Goal: Task Accomplishment & Management: Manage account settings

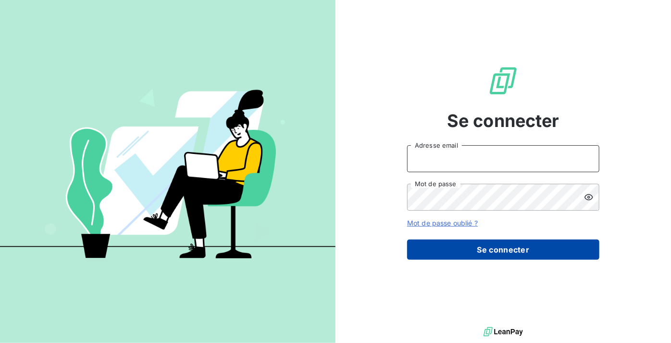
type input "laura.delaunois@groupe-compas.com"
click at [509, 251] on button "Se connecter" at bounding box center [503, 250] width 192 height 20
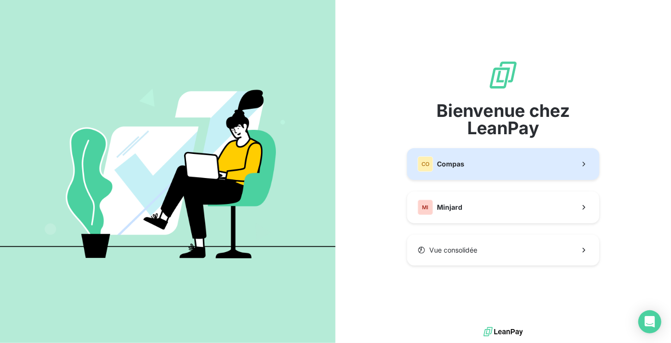
click at [472, 167] on button "CO Compas" at bounding box center [503, 164] width 192 height 32
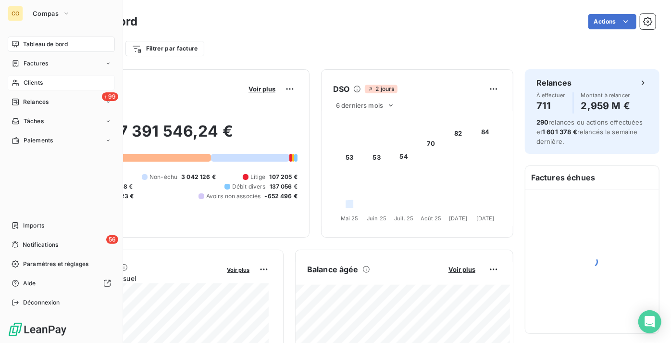
click at [45, 88] on div "Clients" at bounding box center [61, 82] width 107 height 15
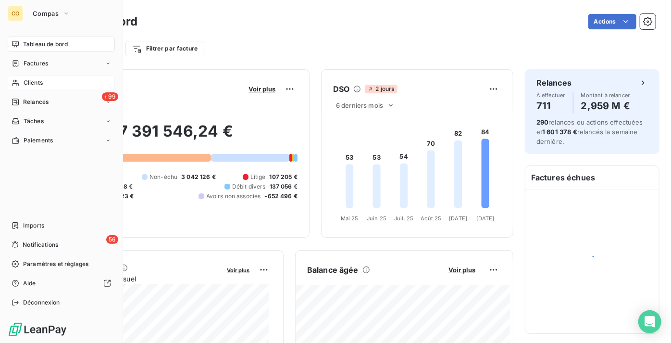
click at [23, 82] on div "Clients" at bounding box center [61, 82] width 107 height 15
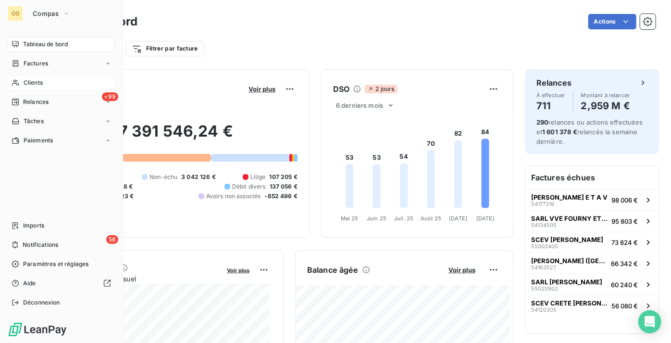
click at [32, 82] on span "Clients" at bounding box center [33, 82] width 19 height 9
click at [27, 89] on div "Clients" at bounding box center [61, 82] width 107 height 15
click at [25, 83] on span "Clients" at bounding box center [33, 82] width 19 height 9
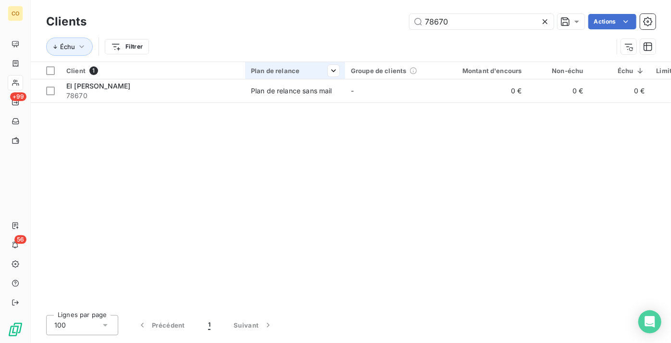
type input "78670"
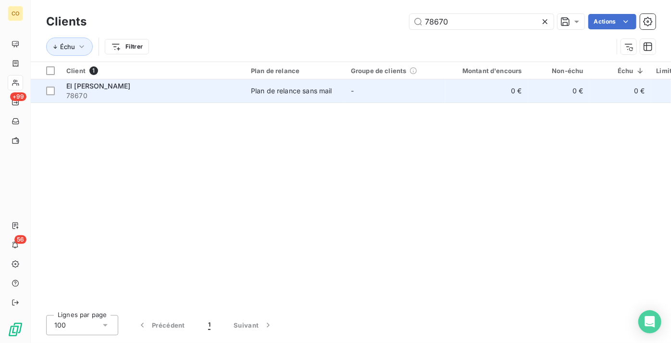
drag, startPoint x: 314, startPoint y: 74, endPoint x: 308, endPoint y: 83, distance: 10.8
click at [312, 79] on table "Client 1 Plan de relance Groupe de clients Montant d'encours Non-échu Échu Limi…" at bounding box center [486, 82] width 911 height 41
click at [307, 94] on div "Plan de relance sans mail" at bounding box center [291, 91] width 81 height 10
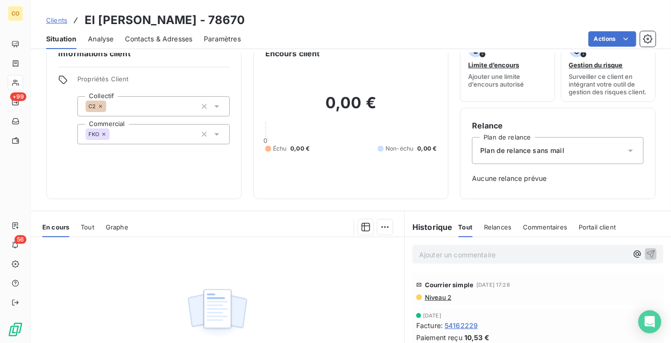
scroll to position [43, 0]
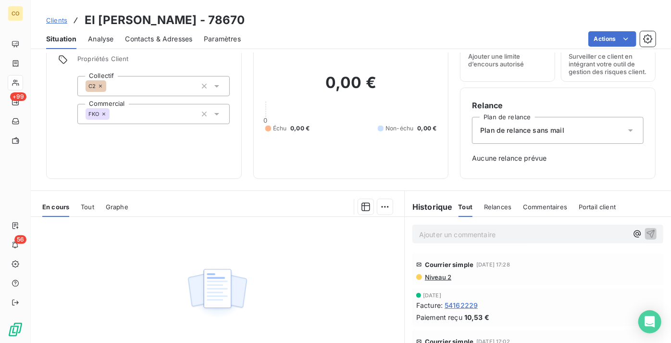
click at [436, 281] on span "Niveau 2" at bounding box center [437, 277] width 27 height 8
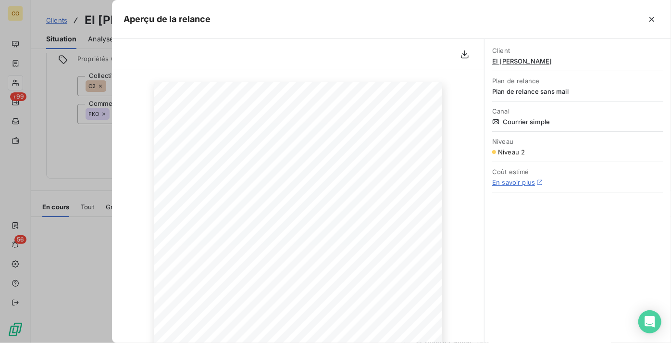
scroll to position [0, 0]
click at [658, 18] on button "button" at bounding box center [652, 19] width 15 height 15
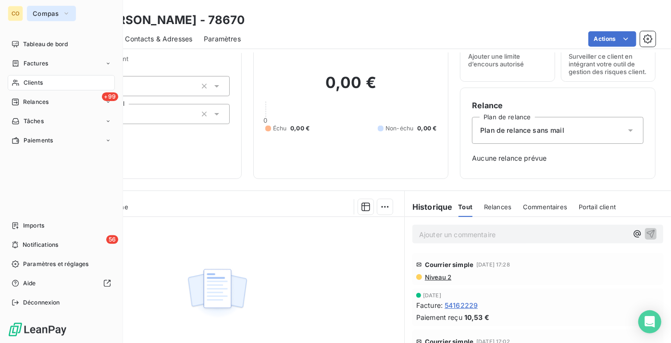
click at [46, 7] on button "Compas" at bounding box center [51, 13] width 49 height 15
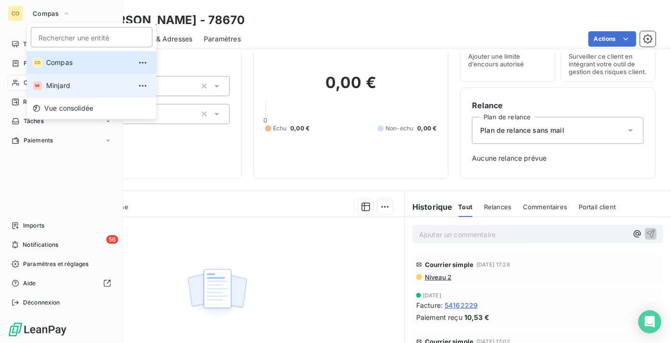
click at [63, 87] on span "Minjard" at bounding box center [88, 86] width 85 height 10
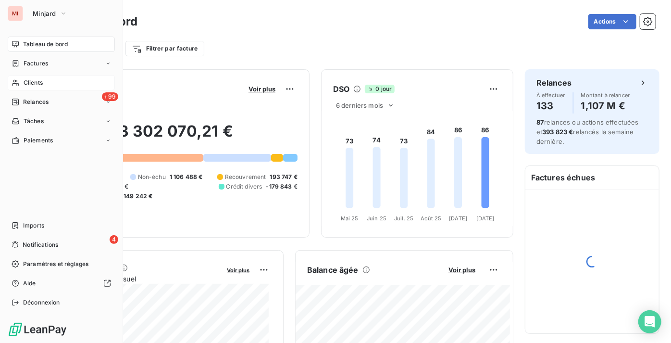
click at [46, 84] on div "Clients" at bounding box center [61, 82] width 107 height 15
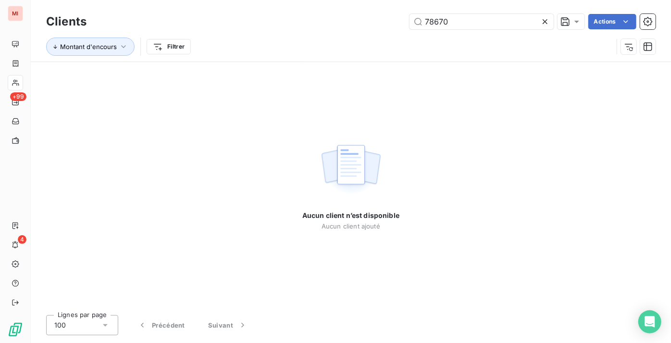
drag, startPoint x: 479, startPoint y: 23, endPoint x: 278, endPoint y: -6, distance: 203.1
click at [278, 0] on html "MI +99 4 Clients 78670 Actions Montant d'encours Filtrer Aucun client n’est dis…" at bounding box center [335, 171] width 671 height 343
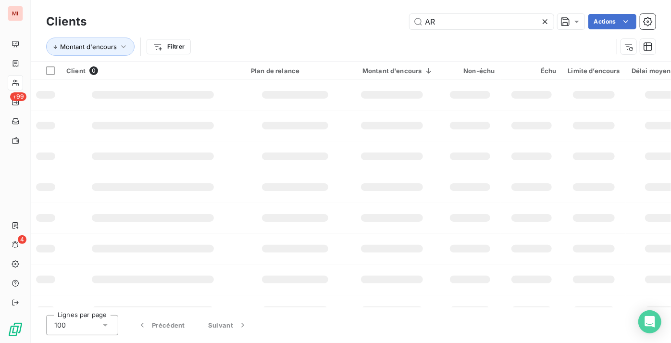
type input "A"
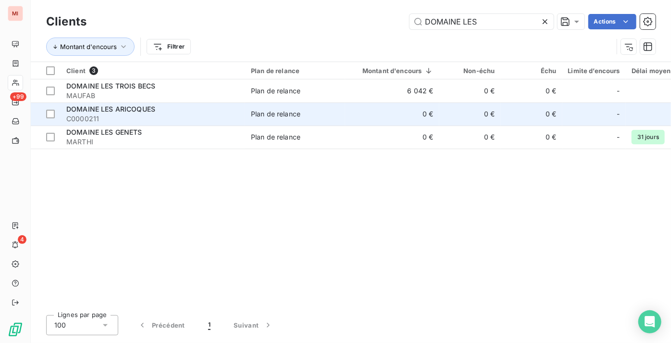
type input "DOMAINE LES"
click at [153, 115] on span "C0000211" at bounding box center [152, 119] width 173 height 10
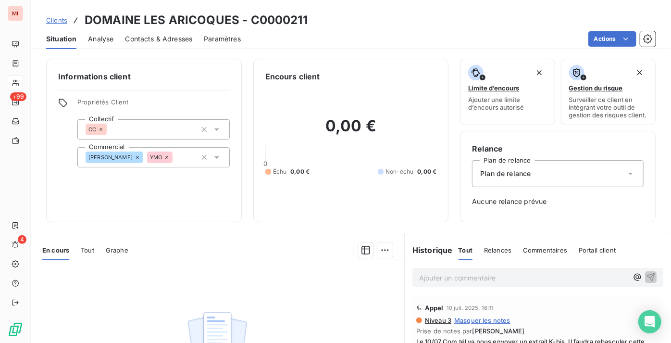
click at [206, 194] on div "Informations client Propriétés Client Collectif CC Commercial [PERSON_NAME] YMO" at bounding box center [144, 141] width 196 height 164
click at [63, 23] on span "Clients" at bounding box center [56, 20] width 21 height 8
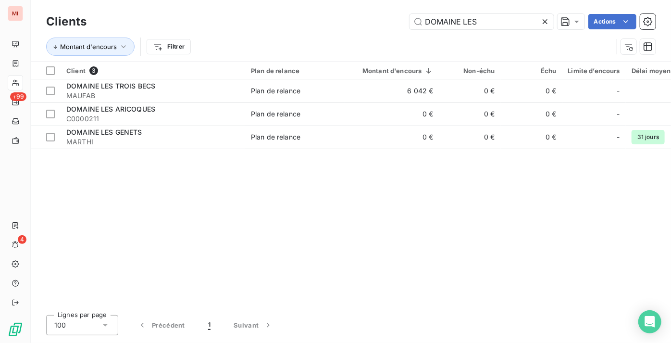
drag, startPoint x: 492, startPoint y: 22, endPoint x: 260, endPoint y: 18, distance: 232.3
click at [260, 18] on div "DOMAINE LES Actions" at bounding box center [377, 21] width 558 height 15
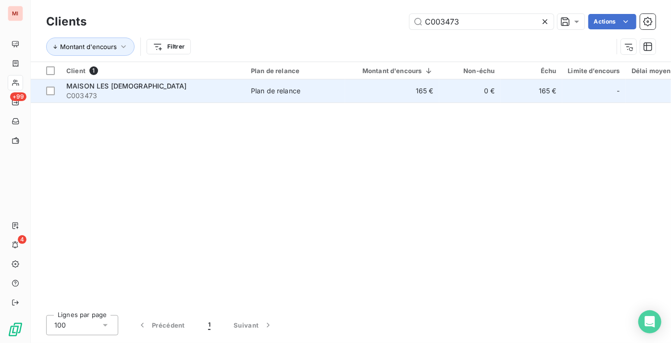
type input "C003473"
click at [239, 91] on span "C003473" at bounding box center [152, 96] width 173 height 10
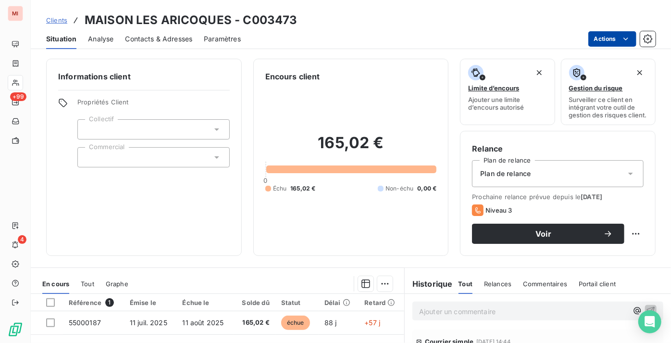
click at [610, 41] on html "MI +99 4 Clients MAISON LES ARICOQUES - C003473 Situation Analyse Contacts & Ad…" at bounding box center [335, 171] width 671 height 343
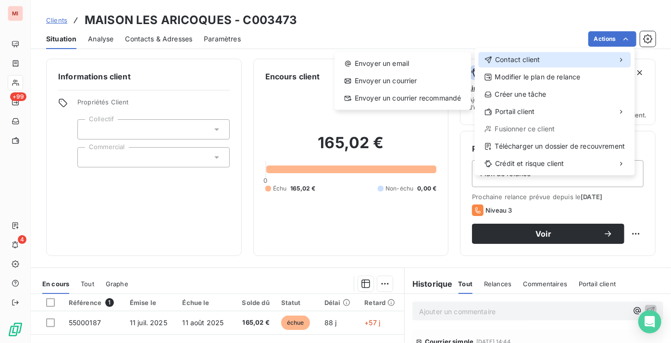
click at [559, 59] on div "Contact client" at bounding box center [555, 59] width 152 height 15
click at [535, 60] on span "Contact client" at bounding box center [517, 60] width 45 height 10
click at [409, 72] on div "Envoyer un email Envoyer un courrier Envoyer un courrier recommandé" at bounding box center [403, 81] width 137 height 58
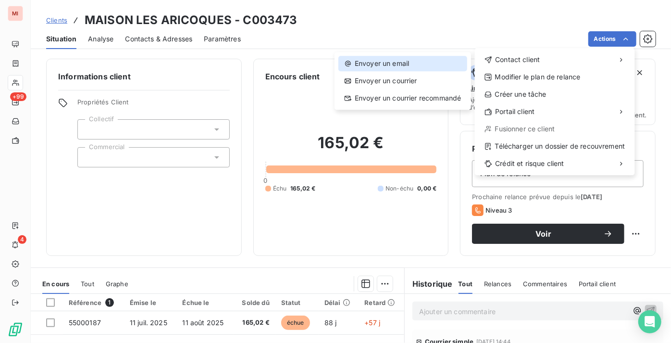
click at [408, 64] on div "Envoyer un email" at bounding box center [403, 63] width 129 height 15
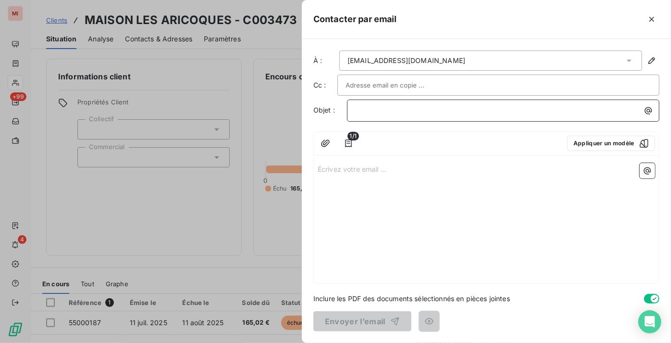
click at [424, 114] on p "﻿" at bounding box center [505, 110] width 301 height 11
click at [383, 166] on p "Écrivez votre email ... ﻿" at bounding box center [487, 168] width 338 height 11
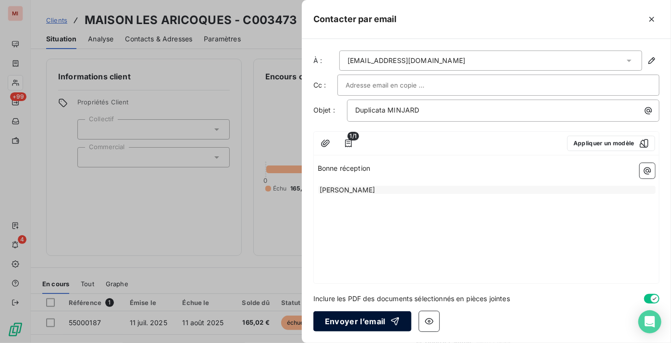
click at [373, 319] on button "Envoyer l’email" at bounding box center [363, 321] width 98 height 20
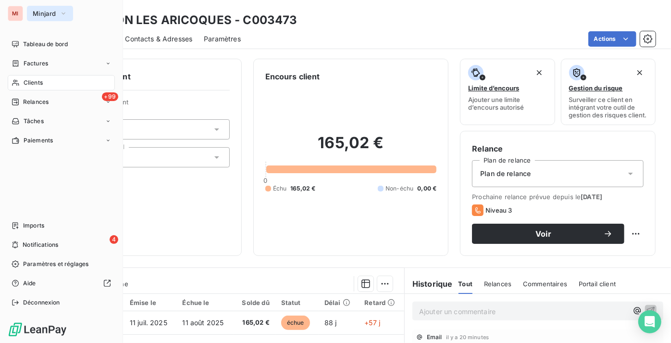
click at [28, 19] on button "Minjard" at bounding box center [50, 13] width 46 height 15
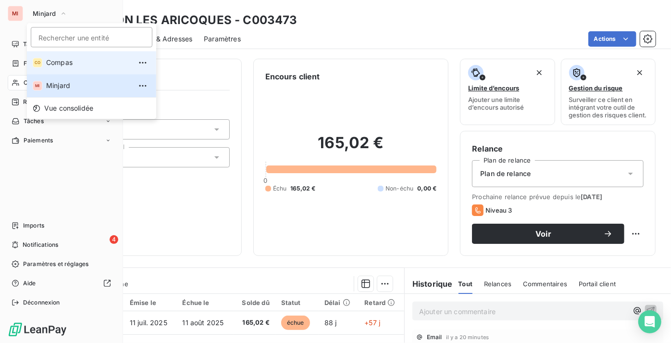
click at [53, 54] on li "CO Compas" at bounding box center [91, 62] width 129 height 23
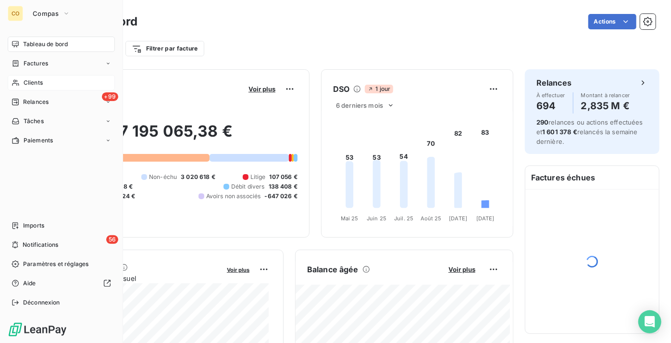
click at [28, 84] on span "Clients" at bounding box center [33, 82] width 19 height 9
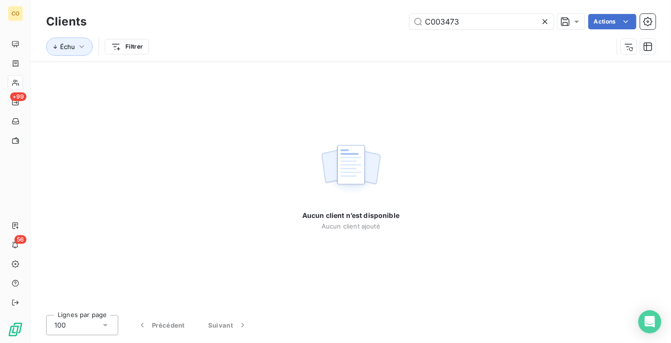
drag, startPoint x: 506, startPoint y: 24, endPoint x: 313, endPoint y: 29, distance: 193.9
click at [313, 29] on div "C003473 Actions" at bounding box center [377, 21] width 558 height 15
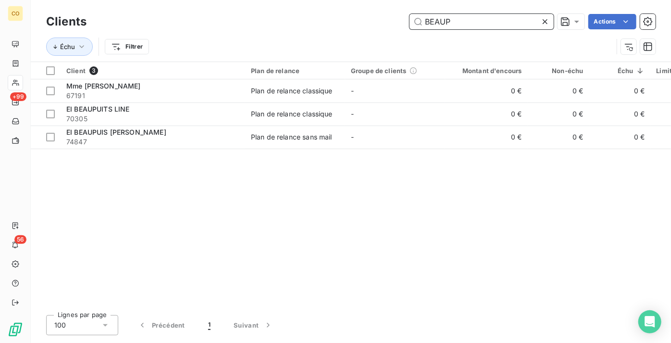
drag, startPoint x: 486, startPoint y: 24, endPoint x: 243, endPoint y: 31, distance: 243.5
click at [243, 31] on div "Clients BEAUP Actions" at bounding box center [351, 22] width 610 height 20
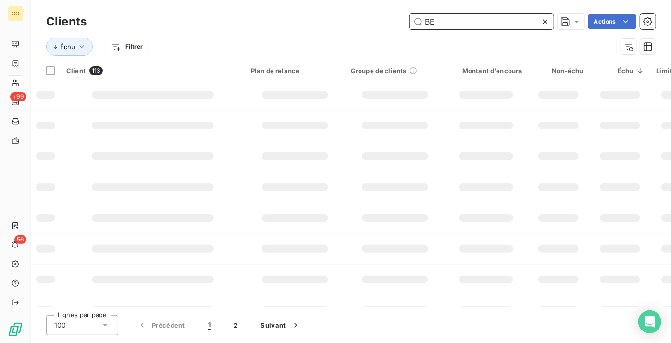
type input "B"
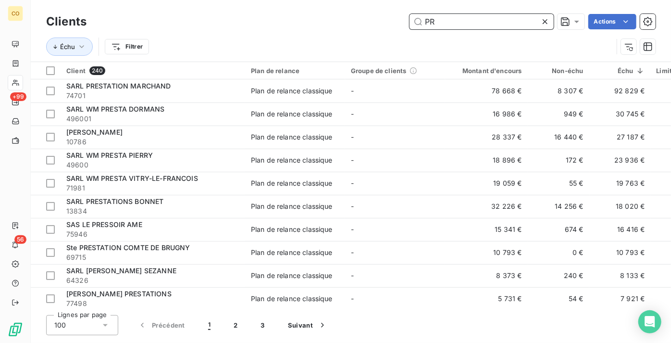
type input "P"
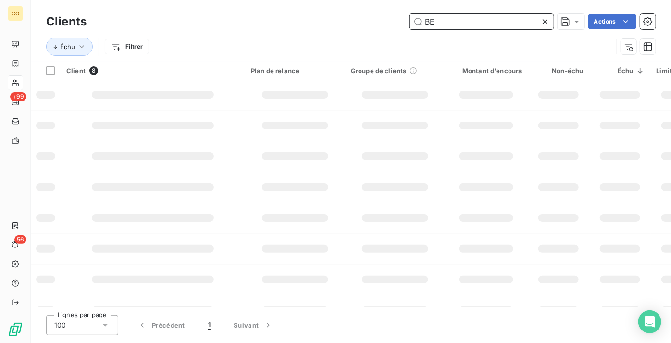
type input "B"
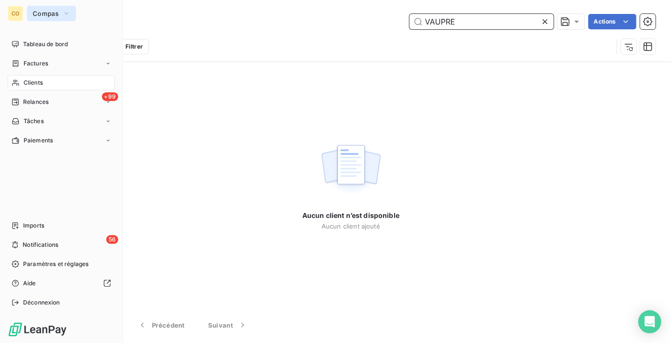
type input "VAUPRE"
click at [57, 18] on button "Compas" at bounding box center [51, 13] width 49 height 15
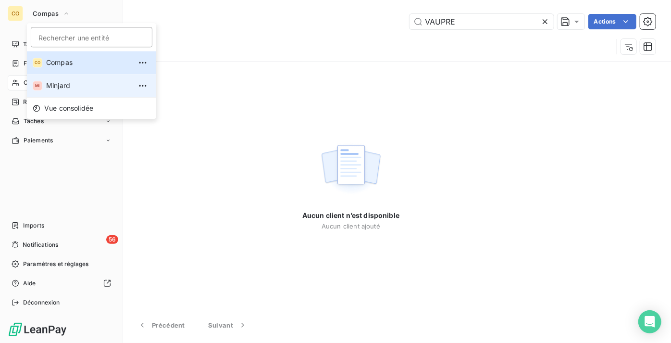
click at [72, 81] on span "Minjard" at bounding box center [88, 86] width 85 height 10
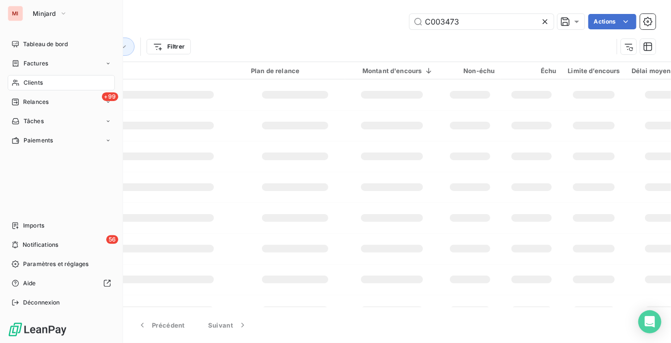
type input "VAUPRE"
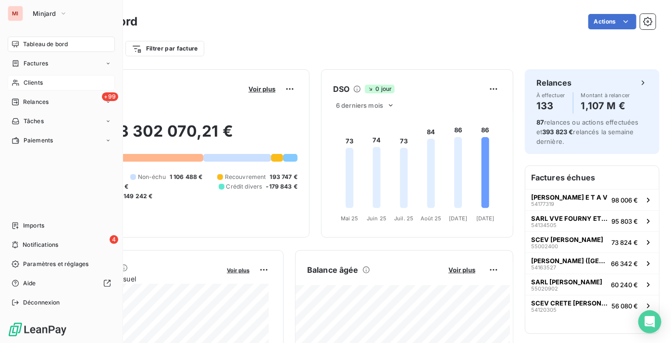
click at [60, 87] on div "Clients" at bounding box center [61, 82] width 107 height 15
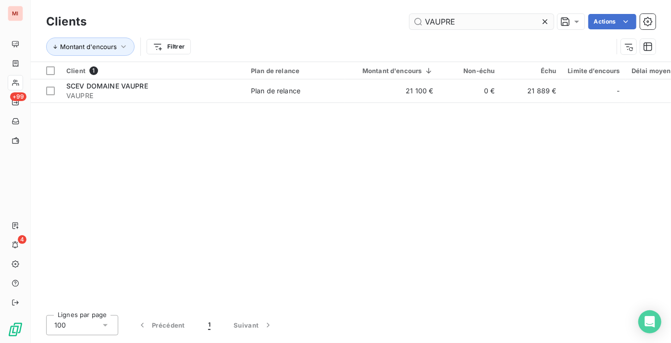
drag, startPoint x: 465, startPoint y: 21, endPoint x: 455, endPoint y: 22, distance: 9.6
click at [435, 22] on input "VAUPRE" at bounding box center [482, 21] width 144 height 15
click at [483, 23] on input "VAUPRE" at bounding box center [482, 21] width 144 height 15
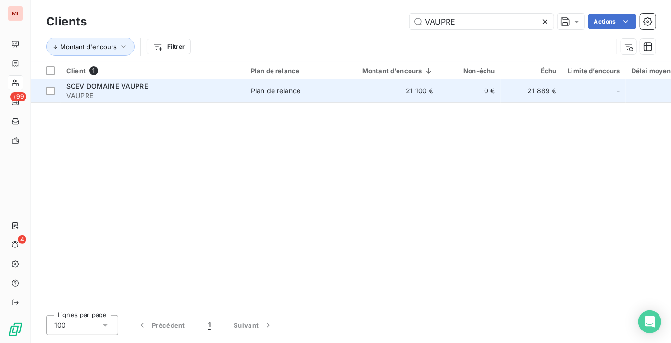
click at [274, 99] on td "Plan de relance" at bounding box center [295, 90] width 100 height 23
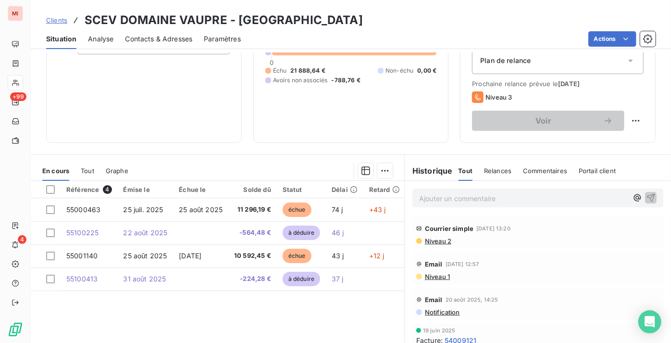
scroll to position [131, 0]
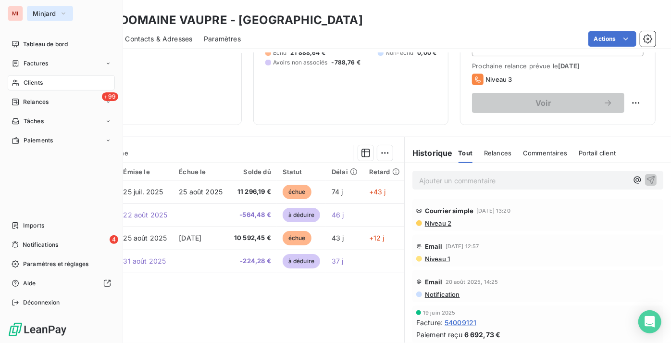
click at [37, 13] on span "Minjard" at bounding box center [44, 14] width 23 height 8
click at [30, 15] on button "Minjard" at bounding box center [50, 13] width 46 height 15
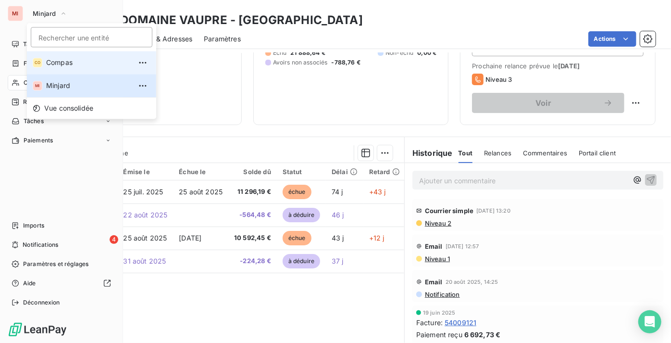
click at [73, 68] on li "CO Compas" at bounding box center [91, 62] width 129 height 23
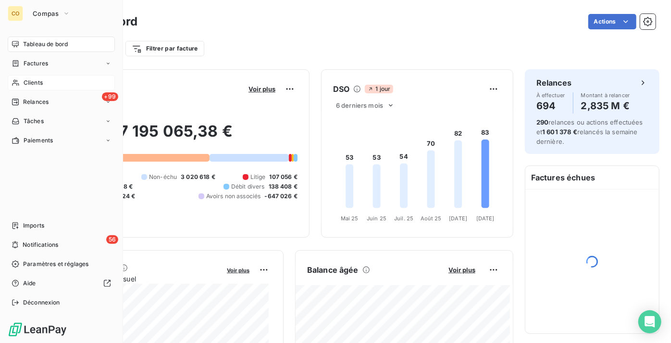
click at [41, 86] on span "Clients" at bounding box center [33, 82] width 19 height 9
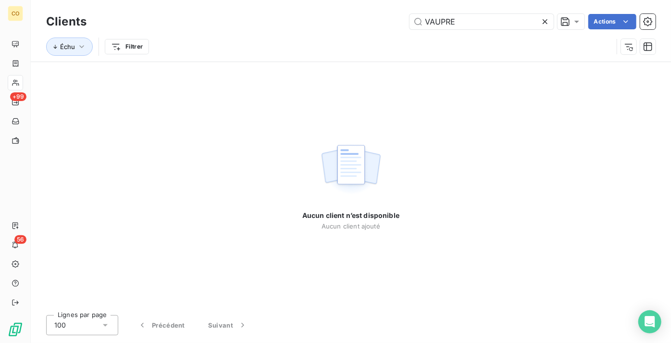
drag, startPoint x: 500, startPoint y: 19, endPoint x: 247, endPoint y: 2, distance: 254.0
click at [247, 2] on div "Clients VAUPRE Actions Échu Filtrer" at bounding box center [351, 31] width 641 height 62
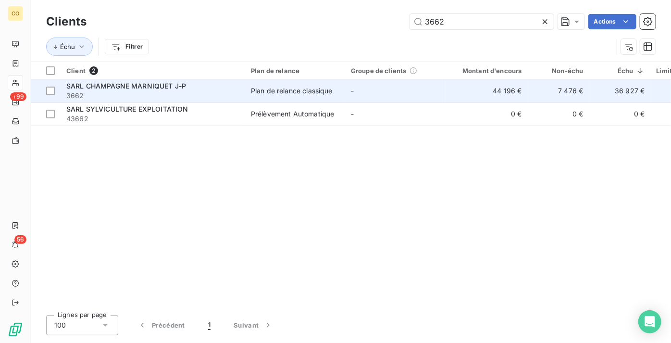
type input "3662"
click at [336, 94] on span "Plan de relance classique" at bounding box center [295, 91] width 89 height 10
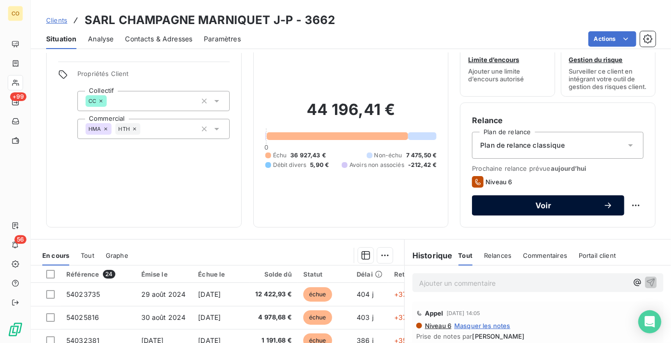
scroll to position [43, 0]
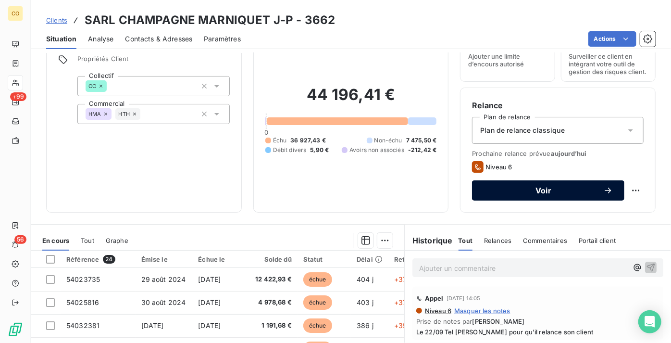
click at [513, 194] on span "Voir" at bounding box center [544, 191] width 120 height 8
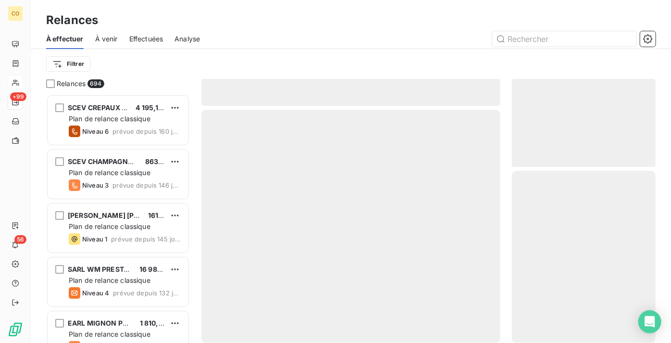
scroll to position [241, 137]
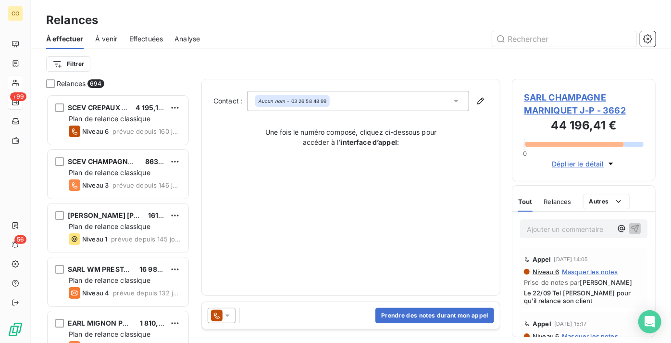
click at [218, 314] on icon at bounding box center [217, 316] width 12 height 12
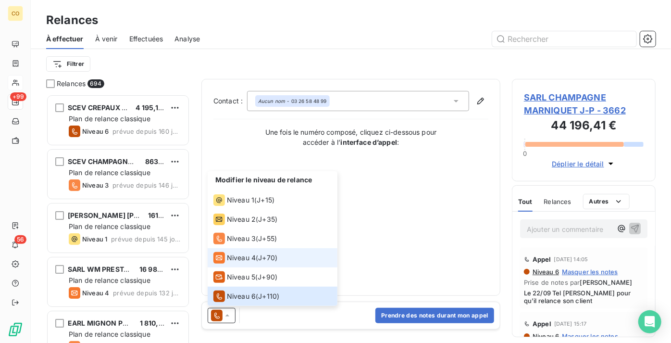
click at [236, 256] on span "Niveau 4" at bounding box center [241, 258] width 29 height 10
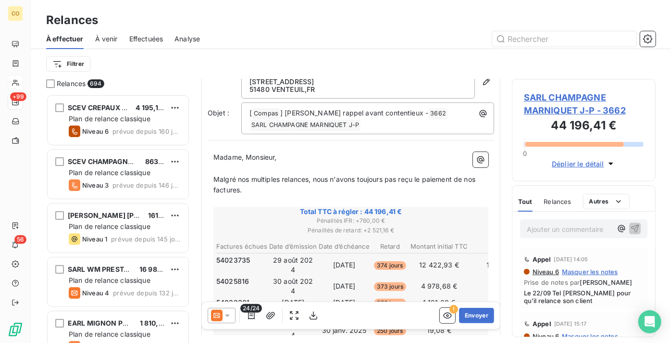
scroll to position [0, 0]
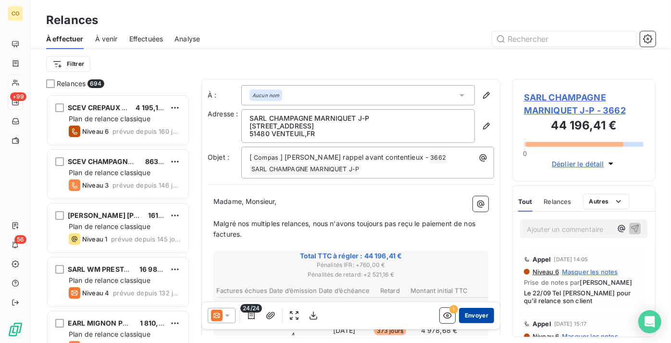
click at [468, 318] on button "Envoyer" at bounding box center [476, 315] width 35 height 15
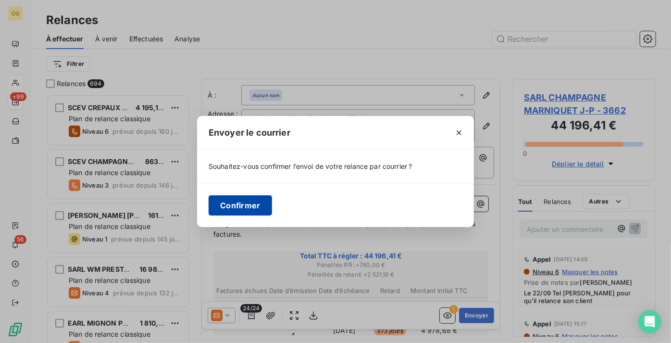
click at [250, 206] on button "Confirmer" at bounding box center [240, 205] width 63 height 20
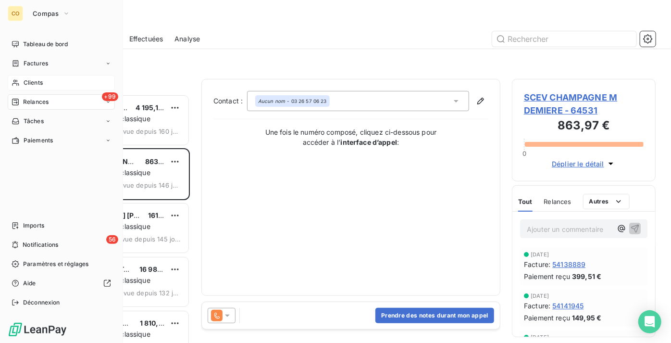
click at [32, 85] on span "Clients" at bounding box center [33, 82] width 19 height 9
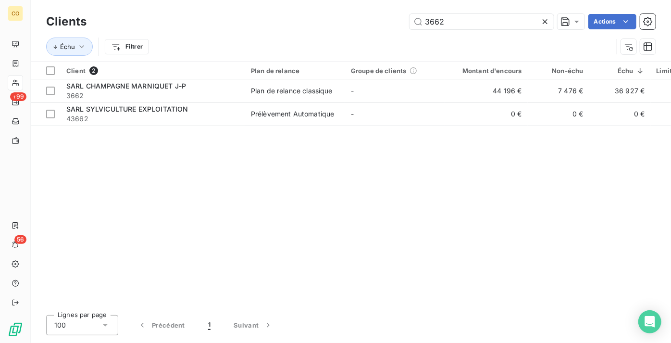
drag, startPoint x: 512, startPoint y: 24, endPoint x: 316, endPoint y: 14, distance: 196.0
click at [316, 14] on div "3662 Actions" at bounding box center [377, 21] width 558 height 15
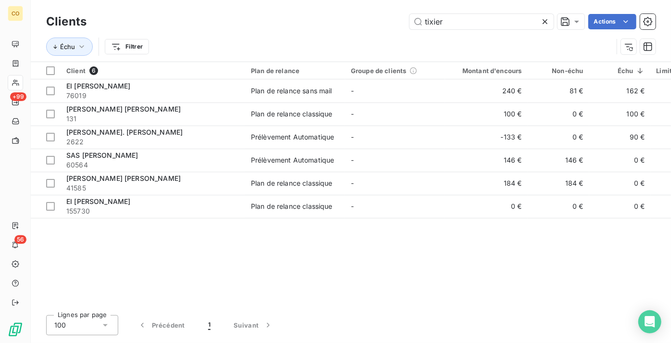
type input "tixier"
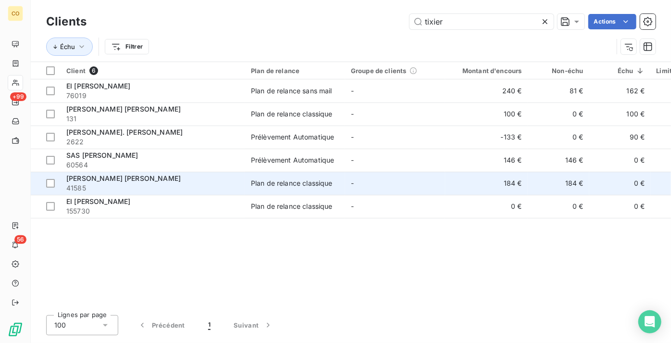
click at [489, 185] on td "184 €" at bounding box center [486, 183] width 83 height 23
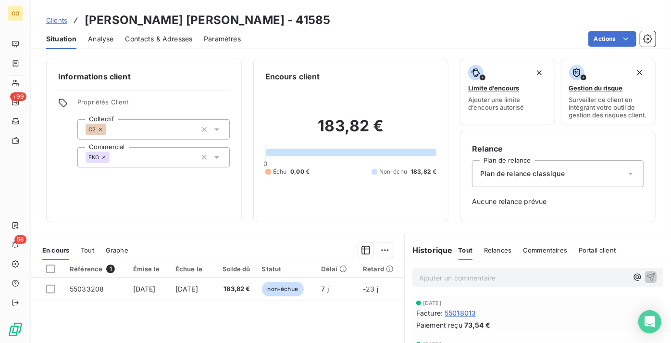
click at [86, 254] on span "Tout" at bounding box center [87, 250] width 13 height 8
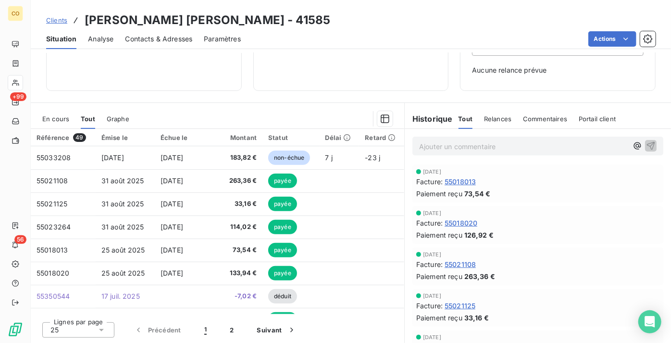
click at [46, 115] on span "En cours" at bounding box center [55, 119] width 27 height 8
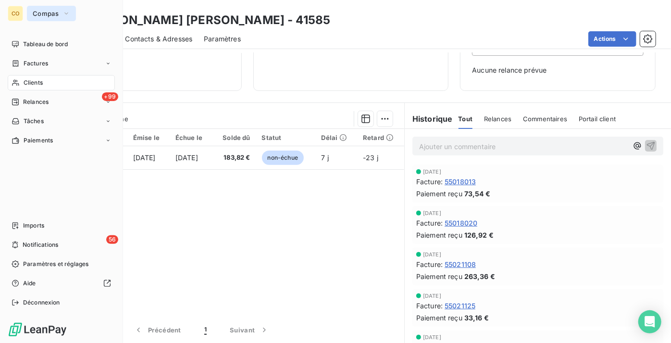
click at [42, 9] on button "Compas" at bounding box center [51, 13] width 49 height 15
click at [50, 12] on span "Compas" at bounding box center [46, 14] width 26 height 8
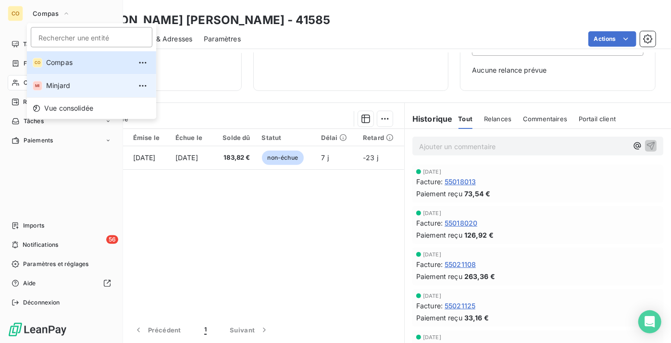
click at [79, 92] on li "MI Minjard" at bounding box center [91, 85] width 129 height 23
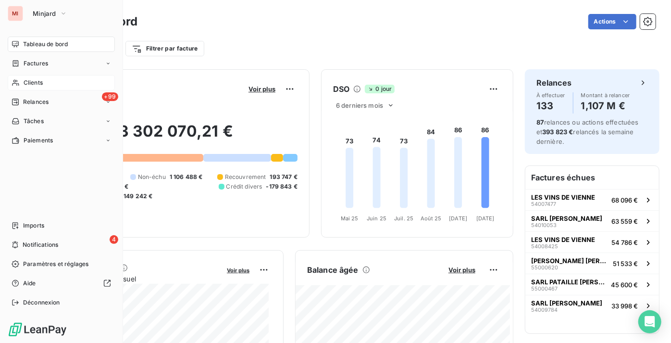
drag, startPoint x: 64, startPoint y: 80, endPoint x: 75, endPoint y: 79, distance: 10.6
click at [64, 79] on div "Clients" at bounding box center [61, 82] width 107 height 15
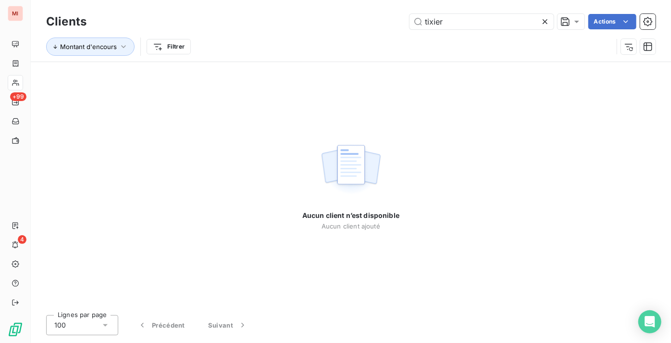
drag, startPoint x: 404, startPoint y: 12, endPoint x: 266, endPoint y: -14, distance: 140.4
click at [266, 0] on html "MI +99 4 Clients tixier Actions Montant d'encours Filtrer Aucun client n’est di…" at bounding box center [335, 171] width 671 height 343
type input "D"
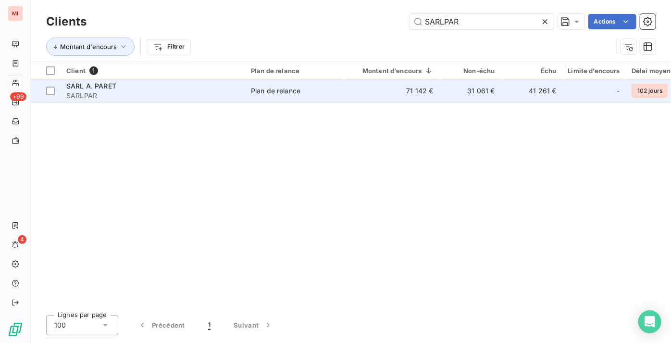
type input "SARLPAR"
click at [259, 99] on td "Plan de relance" at bounding box center [295, 90] width 100 height 23
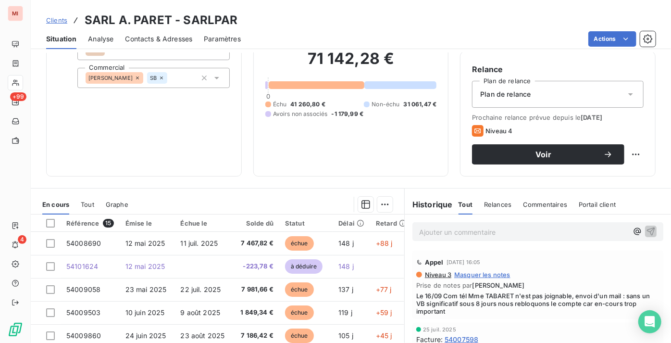
scroll to position [87, 0]
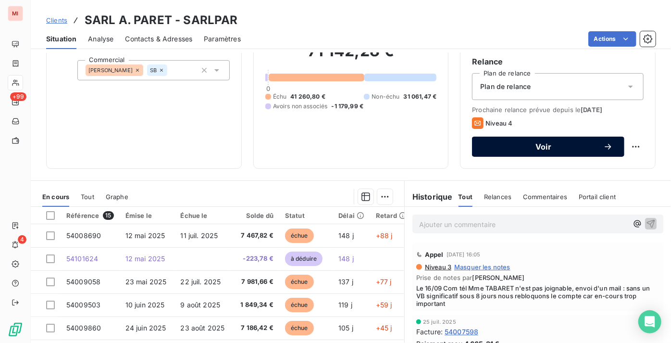
click at [545, 157] on button "Voir" at bounding box center [548, 147] width 152 height 20
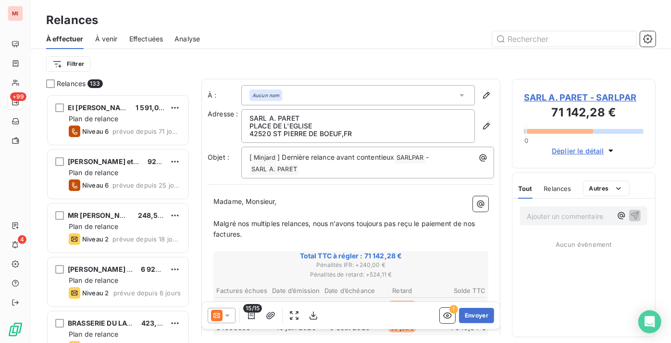
scroll to position [241, 137]
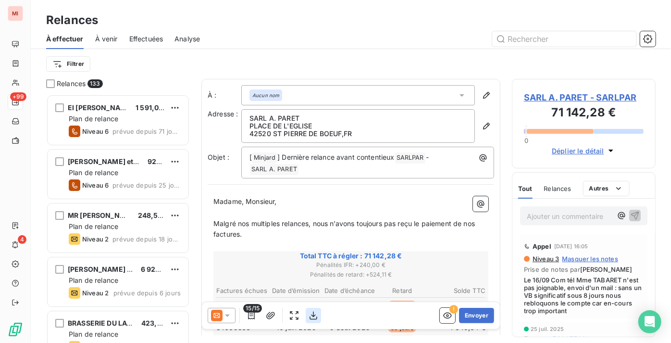
click at [313, 317] on icon "button" at bounding box center [314, 316] width 10 height 10
click at [577, 95] on span "SARL A. PARET - SARLPAR" at bounding box center [584, 97] width 120 height 13
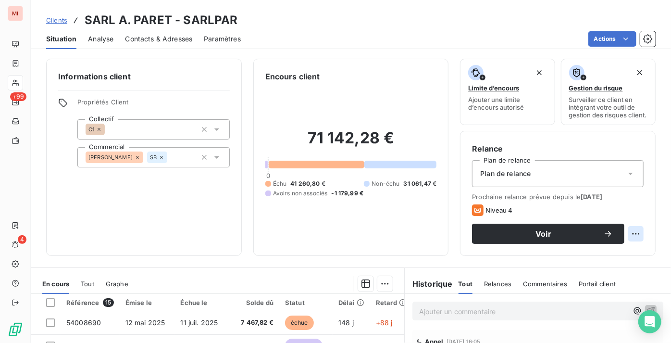
click at [627, 241] on html "MI +99 4 Clients SARL [PERSON_NAME] - SARLPAR Situation Analyse Contacts & Adre…" at bounding box center [335, 171] width 671 height 343
click at [591, 262] on div "Replanifier cette action" at bounding box center [590, 261] width 86 height 15
select select "9"
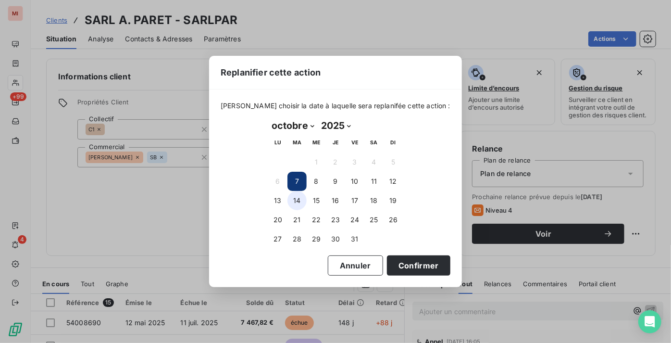
click at [292, 196] on button "14" at bounding box center [297, 200] width 19 height 19
click at [426, 273] on button "Confirmer" at bounding box center [418, 265] width 63 height 20
